Goal: Task Accomplishment & Management: Manage account settings

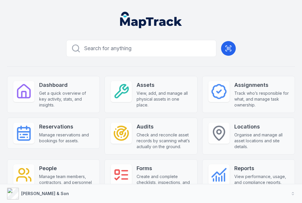
click at [224, 53] on button at bounding box center [228, 48] width 15 height 15
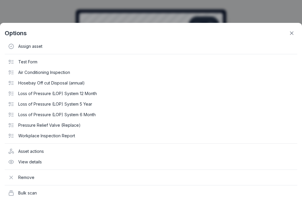
click at [291, 32] on icon at bounding box center [291, 33] width 3 height 3
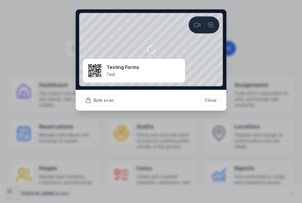
click at [212, 100] on button "Close" at bounding box center [210, 100] width 20 height 11
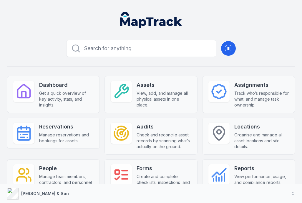
click at [229, 49] on icon at bounding box center [228, 48] width 7 height 7
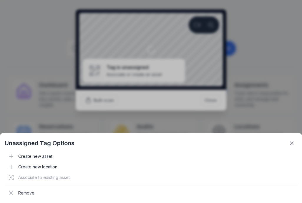
click at [63, 179] on div "Associate to existing asset" at bounding box center [151, 178] width 292 height 11
click at [62, 177] on div "Associate to existing asset" at bounding box center [151, 178] width 292 height 11
click at [292, 141] on icon at bounding box center [291, 144] width 6 height 6
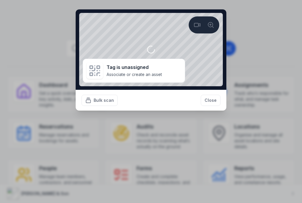
click at [213, 100] on button "Close" at bounding box center [210, 100] width 20 height 11
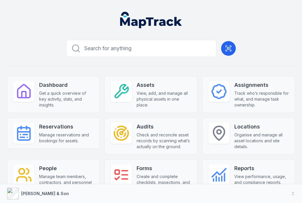
click at [129, 92] on icon at bounding box center [121, 91] width 16 height 16
